Goal: Task Accomplishment & Management: Use online tool/utility

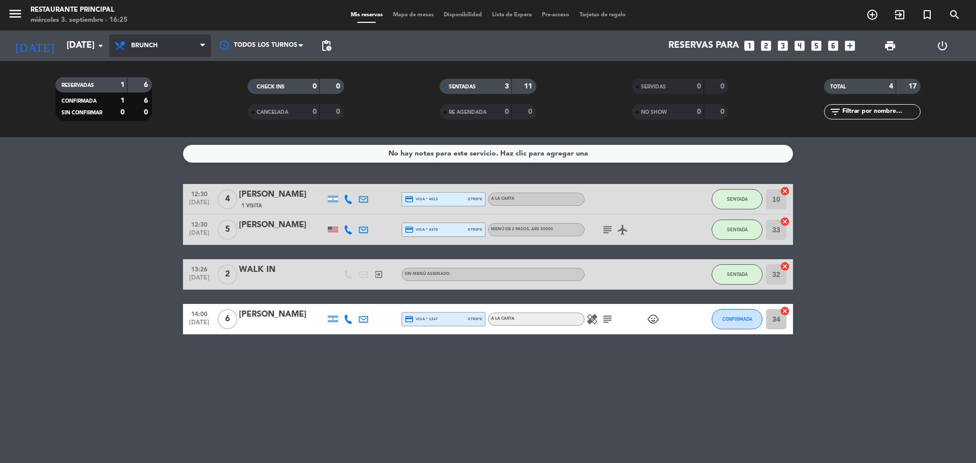
click at [155, 50] on span "Brunch" at bounding box center [160, 46] width 102 height 22
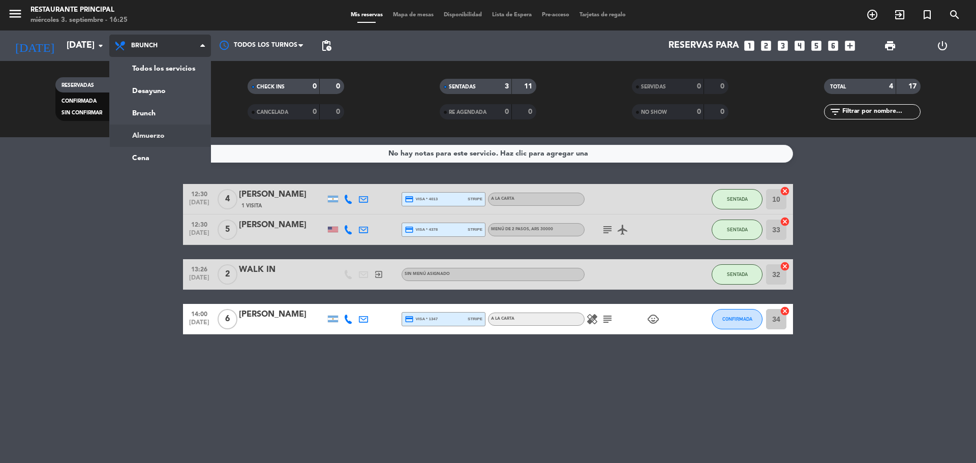
click at [157, 133] on div "menu Restaurante Principal [DATE] 3. septiembre - 16:25 Mis reservas Mapa de me…" at bounding box center [488, 68] width 976 height 137
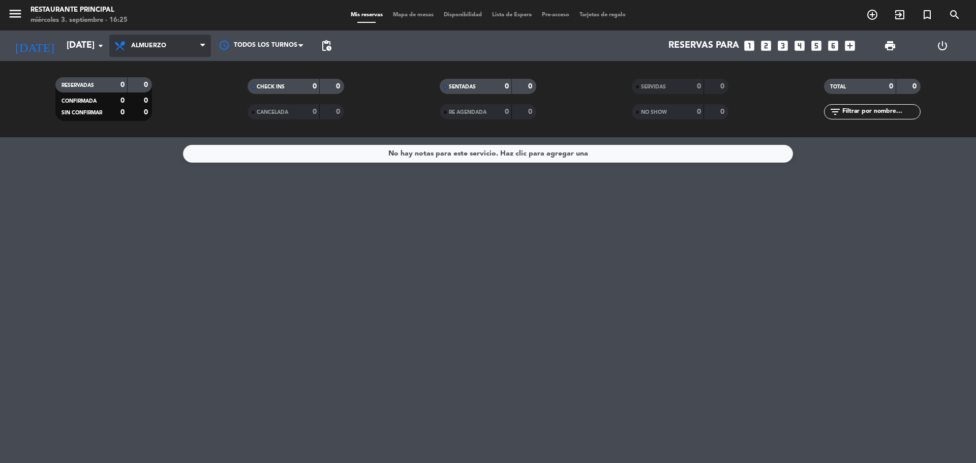
click at [169, 55] on span "Almuerzo" at bounding box center [160, 46] width 102 height 22
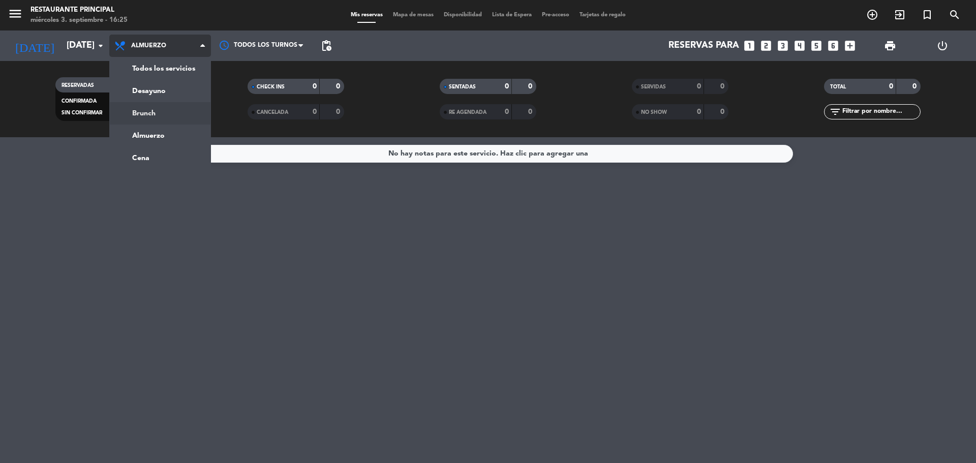
click at [158, 110] on div "menu Restaurante Principal [DATE] 3. septiembre - 16:25 Mis reservas Mapa de me…" at bounding box center [488, 68] width 976 height 137
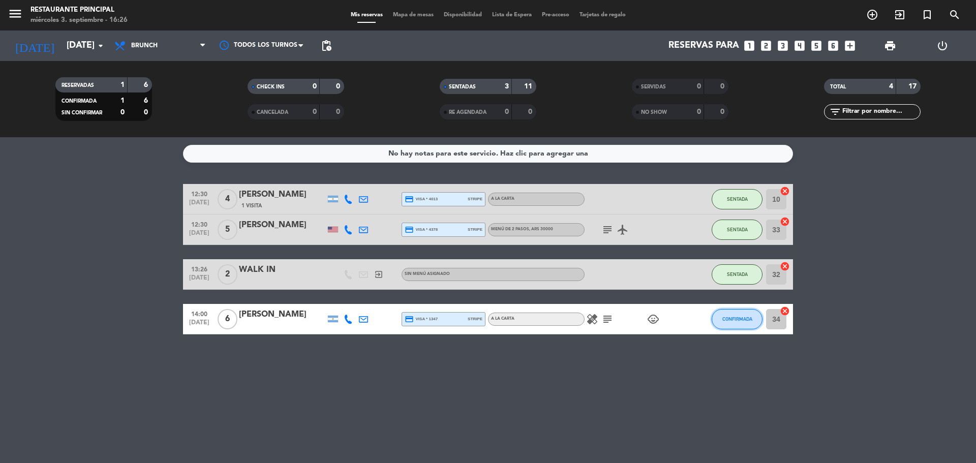
click at [741, 324] on button "CONFIRMADA" at bounding box center [736, 319] width 51 height 20
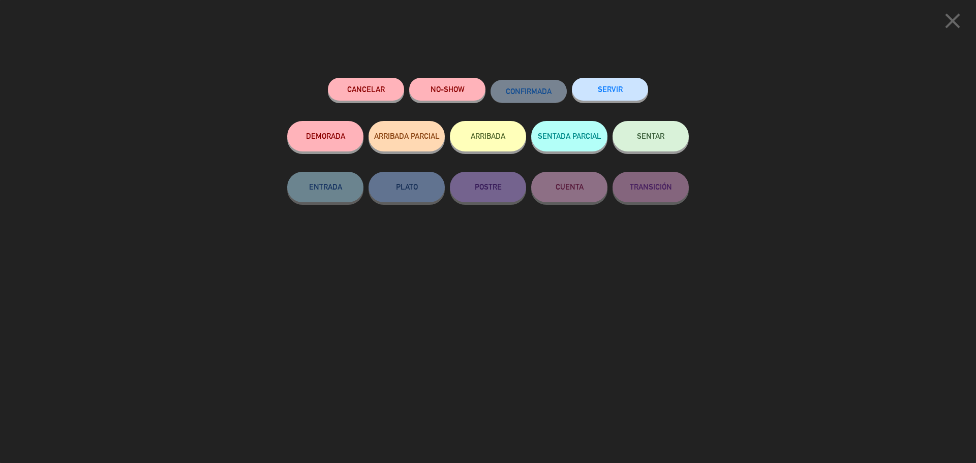
click at [604, 93] on button "SERVIR" at bounding box center [610, 89] width 76 height 23
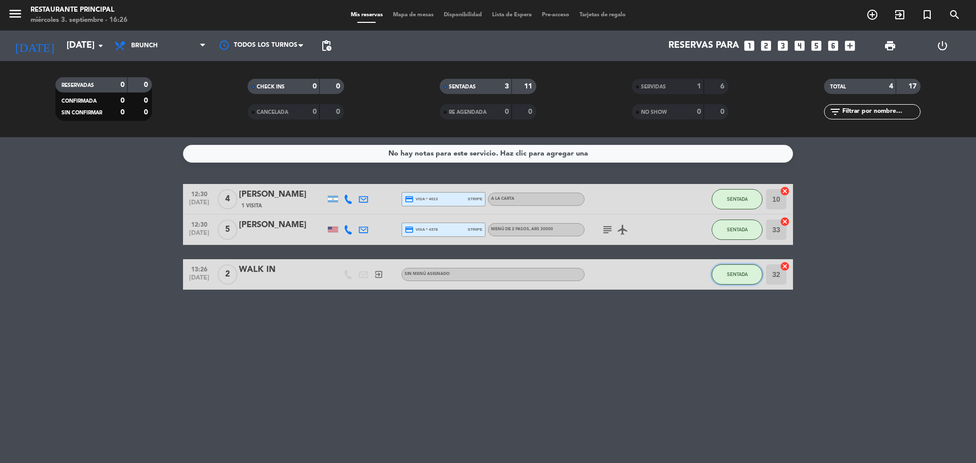
click at [744, 273] on span "SENTADA" at bounding box center [737, 274] width 21 height 6
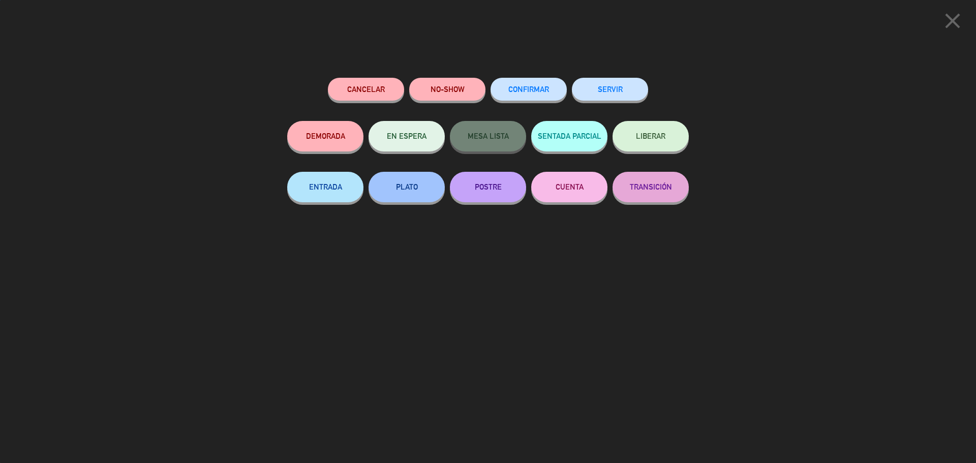
click at [604, 95] on button "SERVIR" at bounding box center [610, 89] width 76 height 23
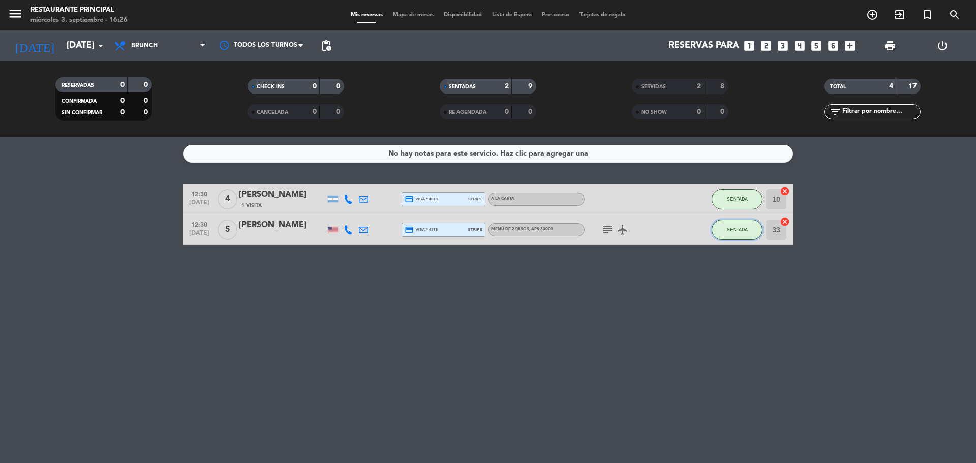
click at [744, 226] on button "SENTADA" at bounding box center [736, 229] width 51 height 20
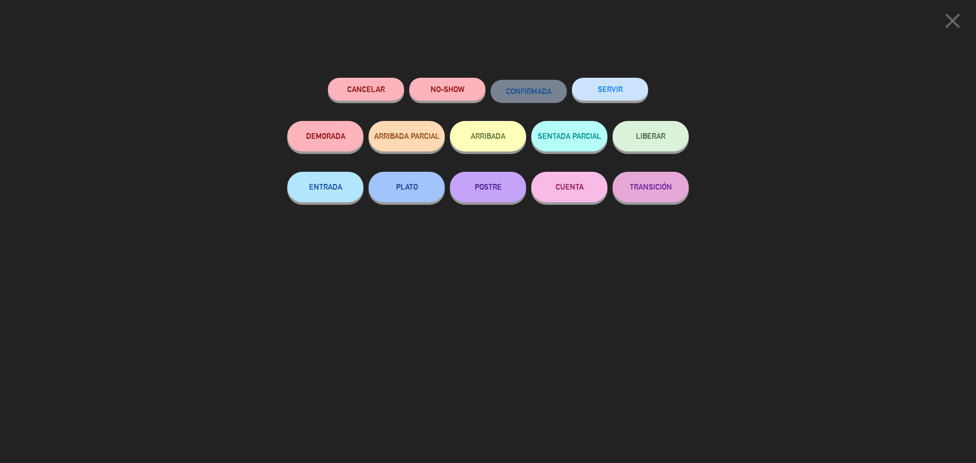
click at [600, 99] on button "SERVIR" at bounding box center [610, 89] width 76 height 23
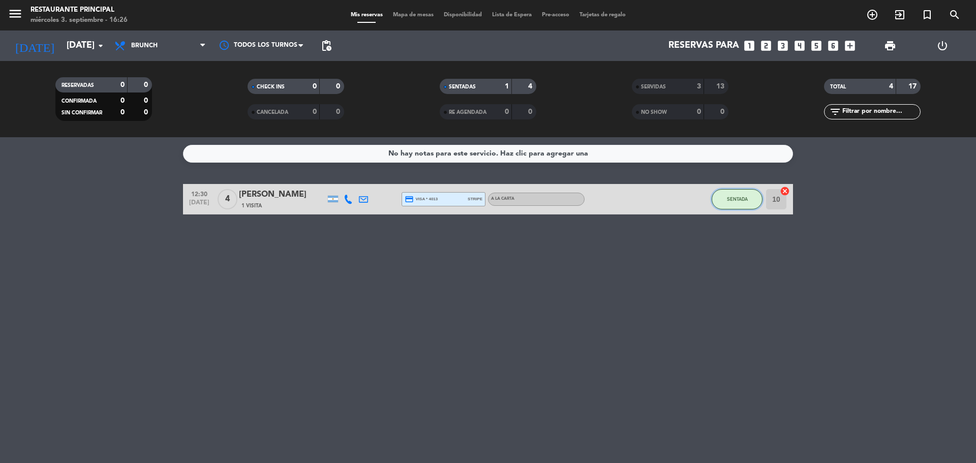
click at [740, 199] on span "SENTADA" at bounding box center [737, 199] width 21 height 6
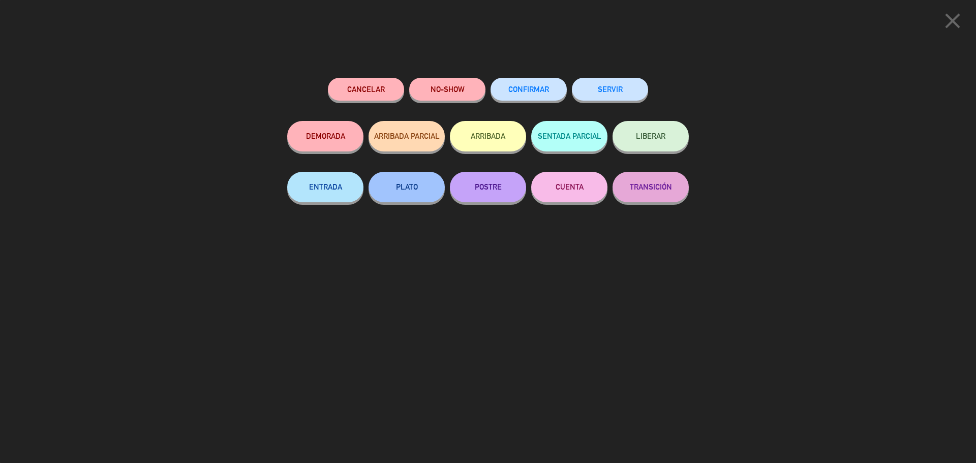
click at [601, 84] on button "SERVIR" at bounding box center [610, 89] width 76 height 23
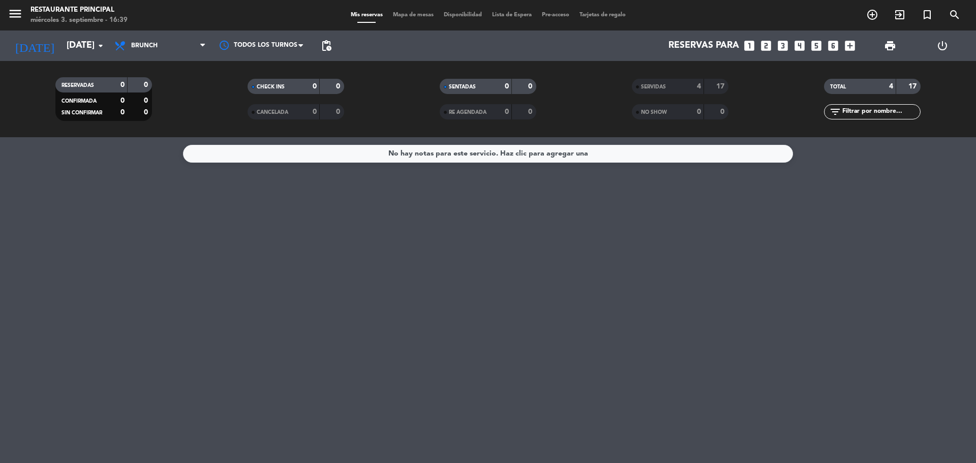
click at [515, 348] on div "No hay notas para este servicio. Haz clic para agregar una" at bounding box center [488, 300] width 976 height 326
click at [133, 50] on span "Brunch" at bounding box center [160, 46] width 102 height 22
drag, startPoint x: 139, startPoint y: 136, endPoint x: 372, endPoint y: 310, distance: 290.8
click at [139, 135] on div "menu Restaurante Principal [DATE] 3. septiembre - 16:40 Mis reservas Mapa de me…" at bounding box center [488, 68] width 976 height 137
click at [85, 38] on input "[DATE]" at bounding box center [120, 46] width 118 height 20
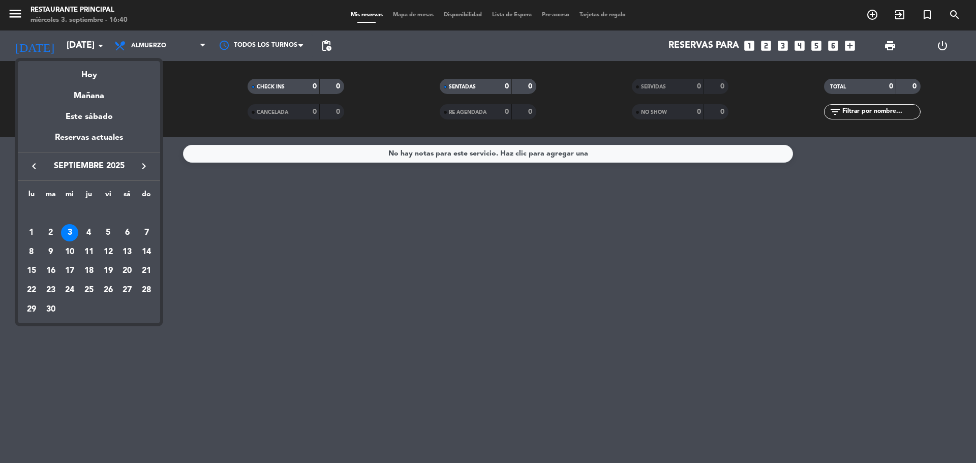
click at [229, 254] on div at bounding box center [488, 231] width 976 height 463
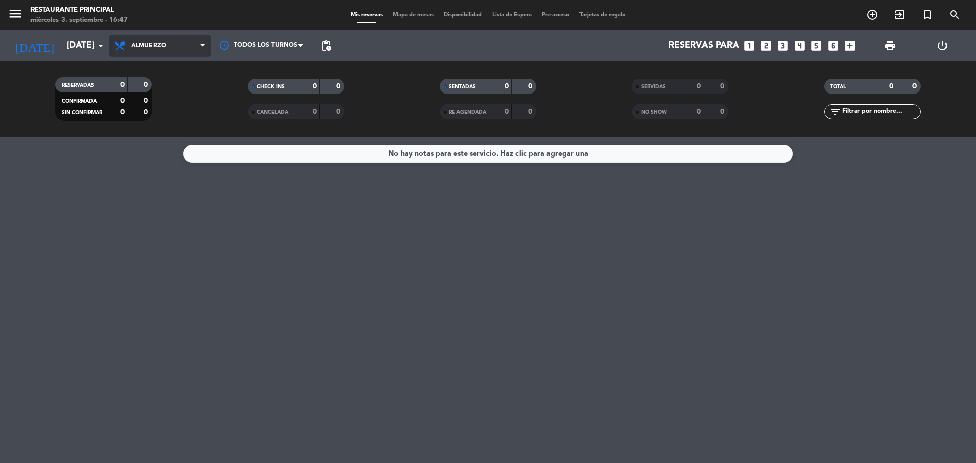
drag, startPoint x: 169, startPoint y: 39, endPoint x: 172, endPoint y: 53, distance: 15.0
click at [169, 38] on span "Almuerzo" at bounding box center [160, 46] width 102 height 22
click at [157, 151] on ng-component "menu Restaurante Principal [DATE] 3. septiembre - 16:47 Mis reservas Mapa de me…" at bounding box center [488, 231] width 976 height 463
click at [175, 42] on span "Cena" at bounding box center [160, 46] width 102 height 22
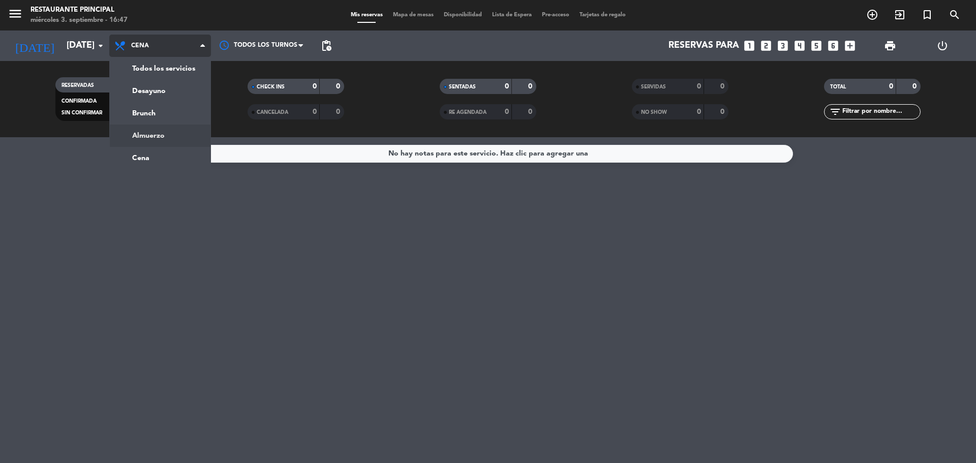
click at [150, 138] on ng-component "menu Restaurante Principal [DATE] 3. septiembre - 16:47 Mis reservas Mapa de me…" at bounding box center [488, 231] width 976 height 463
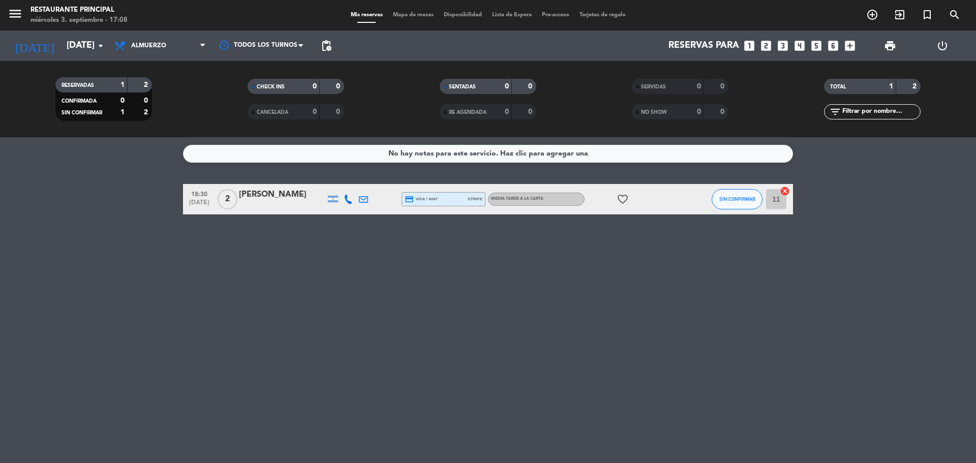
click at [619, 202] on icon "favorite_border" at bounding box center [622, 199] width 12 height 12
click at [499, 200] on span "MEDIA TARDE A LA CARTA" at bounding box center [517, 199] width 52 height 4
click at [455, 298] on div "No hay notas para este servicio. Haz clic para agregar una 18:30 [DATE] 2 [PERS…" at bounding box center [488, 300] width 976 height 326
click at [259, 193] on div "[PERSON_NAME]" at bounding box center [282, 194] width 86 height 13
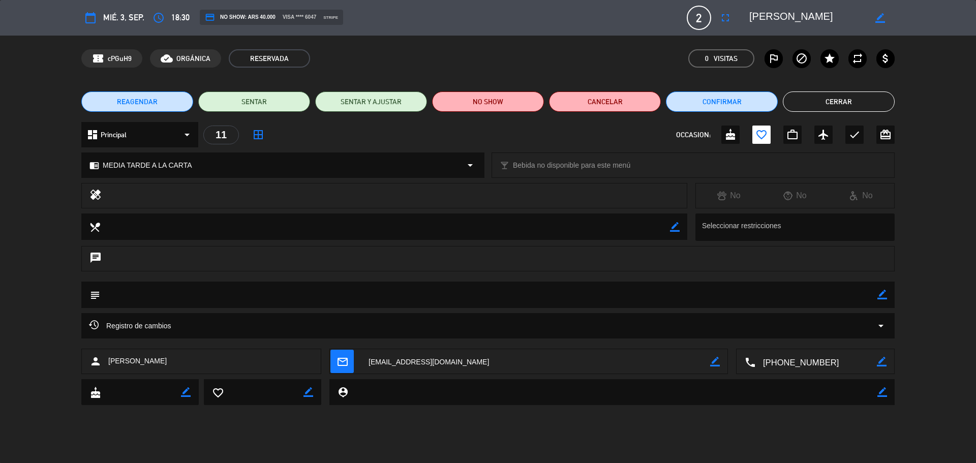
click at [152, 325] on span "Registro de cambios" at bounding box center [130, 326] width 82 height 12
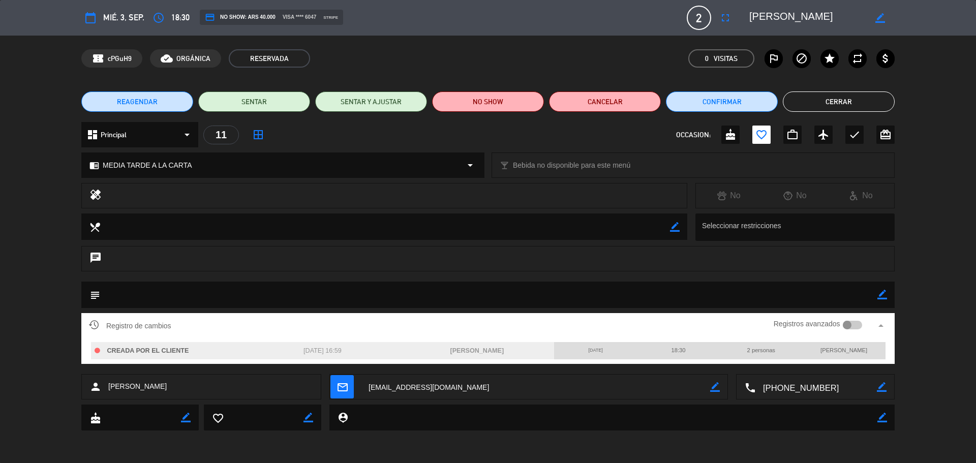
click at [873, 107] on button "Cerrar" at bounding box center [838, 101] width 112 height 20
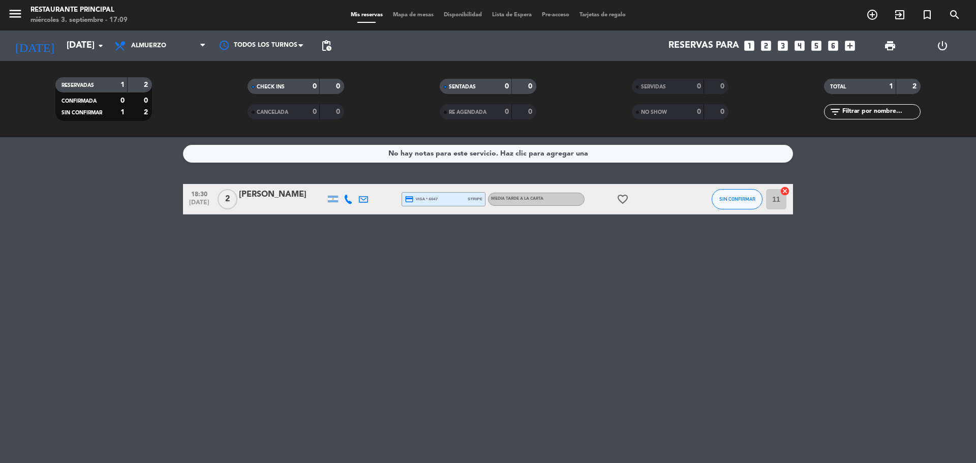
click at [617, 195] on icon "favorite_border" at bounding box center [622, 199] width 12 height 12
click at [605, 288] on div "No hay notas para este servicio. Haz clic para agregar una 18:30 [DATE] 2 [PERS…" at bounding box center [488, 300] width 976 height 326
